Goal: Transaction & Acquisition: Purchase product/service

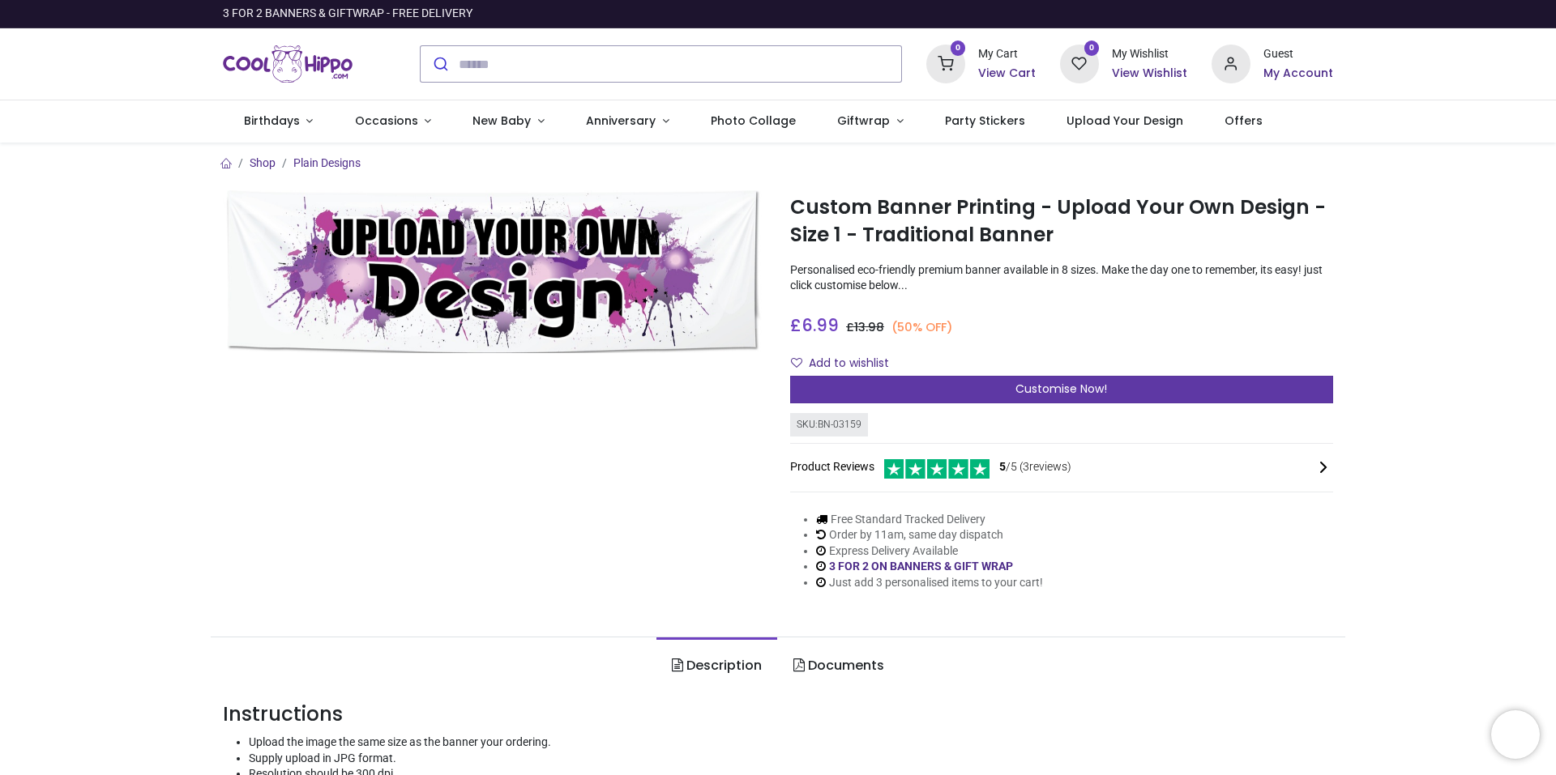
click at [919, 385] on div "Customise Now!" at bounding box center [1061, 390] width 543 height 28
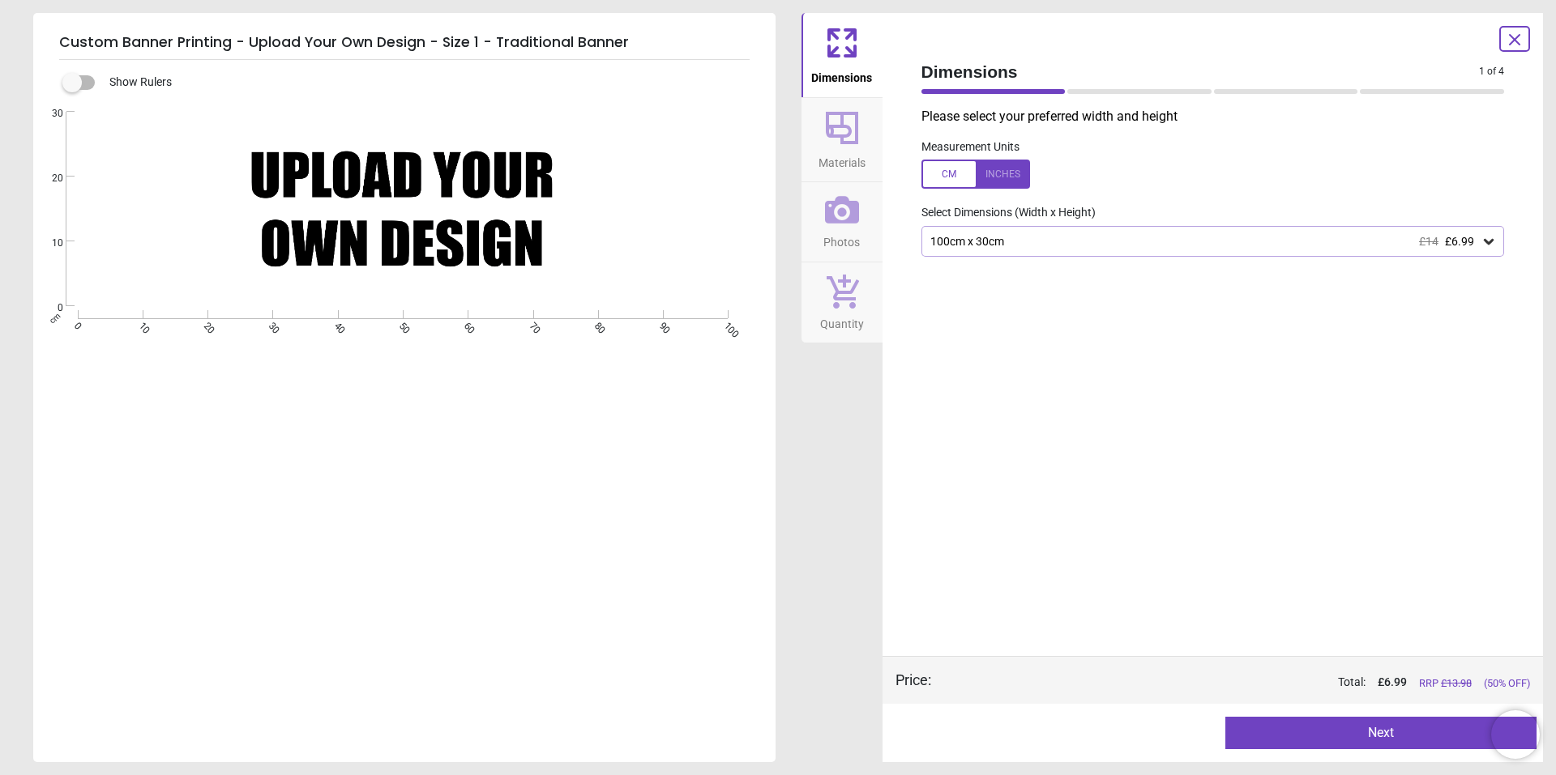
drag, startPoint x: 583, startPoint y: 255, endPoint x: 474, endPoint y: 222, distance: 113.5
click at [474, 222] on div "Created with Snap null" at bounding box center [402, 209] width 739 height 195
click at [951, 179] on div at bounding box center [975, 174] width 109 height 29
click at [1008, 172] on div at bounding box center [975, 174] width 109 height 29
click at [1299, 736] on button "Next" at bounding box center [1380, 733] width 311 height 32
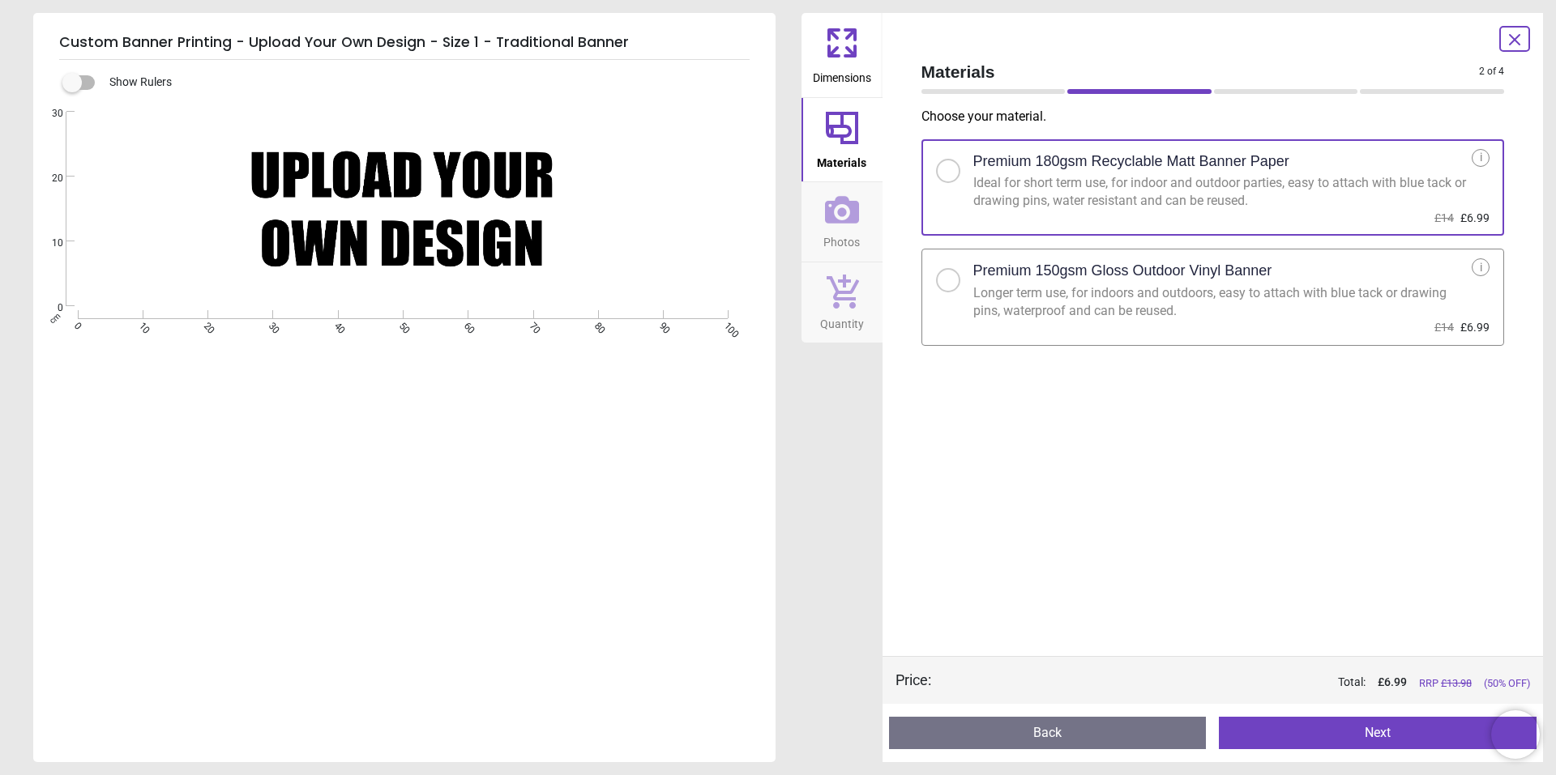
click at [1314, 729] on button "Next" at bounding box center [1377, 733] width 318 height 32
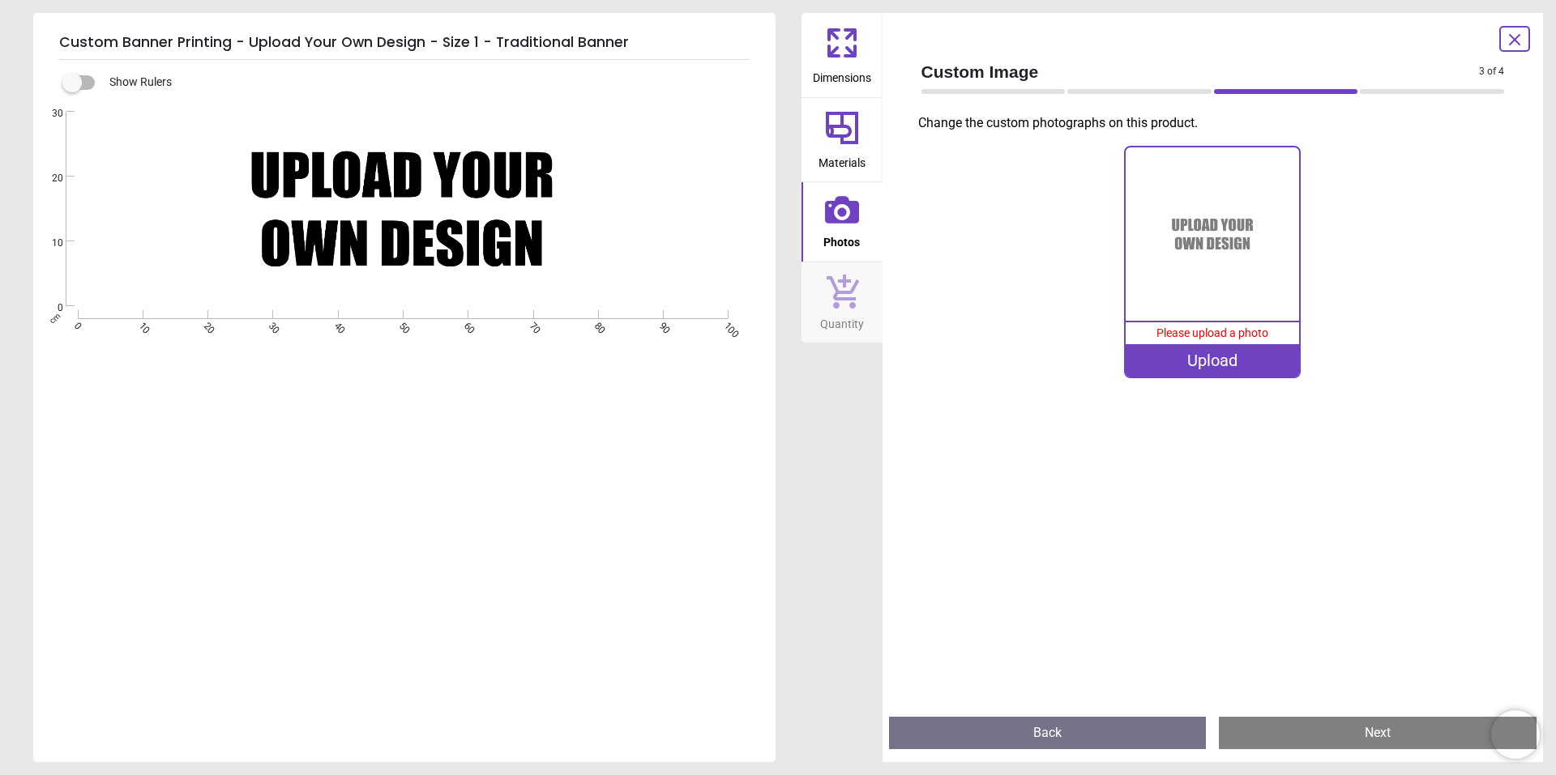
click at [1317, 739] on button "Next" at bounding box center [1377, 733] width 318 height 32
click at [1511, 36] on icon at bounding box center [1514, 40] width 10 height 10
